Goal: Information Seeking & Learning: Compare options

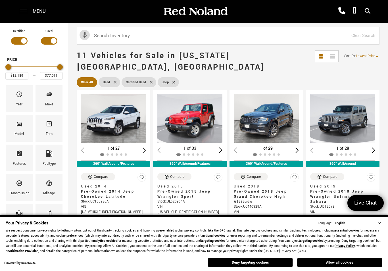
click at [259, 263] on button "Deny targeting cookies" at bounding box center [250, 262] width 85 height 9
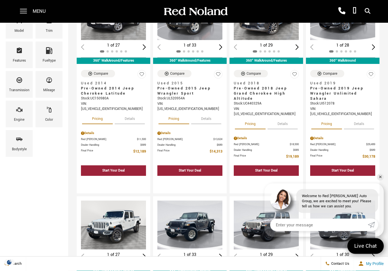
scroll to position [103, 0]
click at [381, 181] on link "✕" at bounding box center [380, 177] width 7 height 7
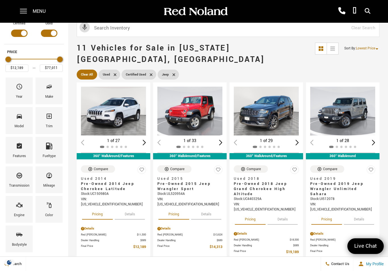
scroll to position [0, 0]
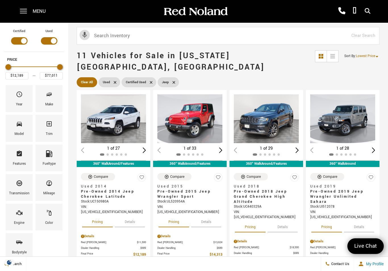
click at [19, 99] on span "Year" at bounding box center [19, 96] width 7 height 12
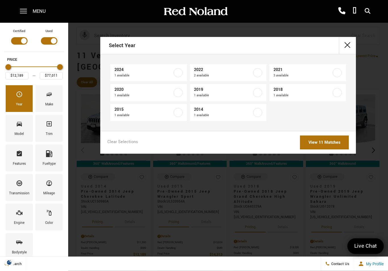
click at [341, 73] on label at bounding box center [337, 72] width 9 height 9
type input "$31,189"
type input "$39,688"
checkbox input "true"
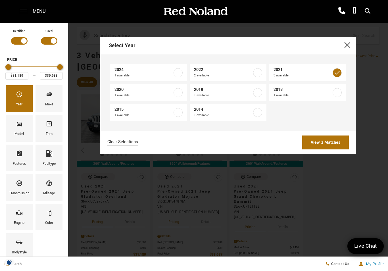
click at [261, 75] on label at bounding box center [257, 72] width 9 height 9
checkbox input "true"
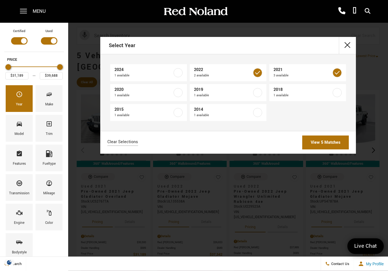
click at [178, 75] on label at bounding box center [178, 72] width 9 height 9
type input "$77,011"
checkbox input "true"
click at [340, 142] on link "View 6 Matches" at bounding box center [325, 143] width 47 height 14
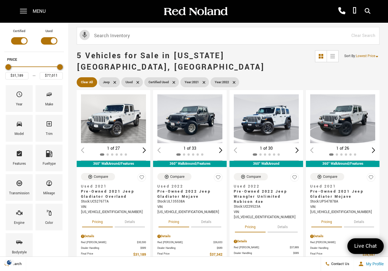
type input "$39,688"
